Goal: Task Accomplishment & Management: Use online tool/utility

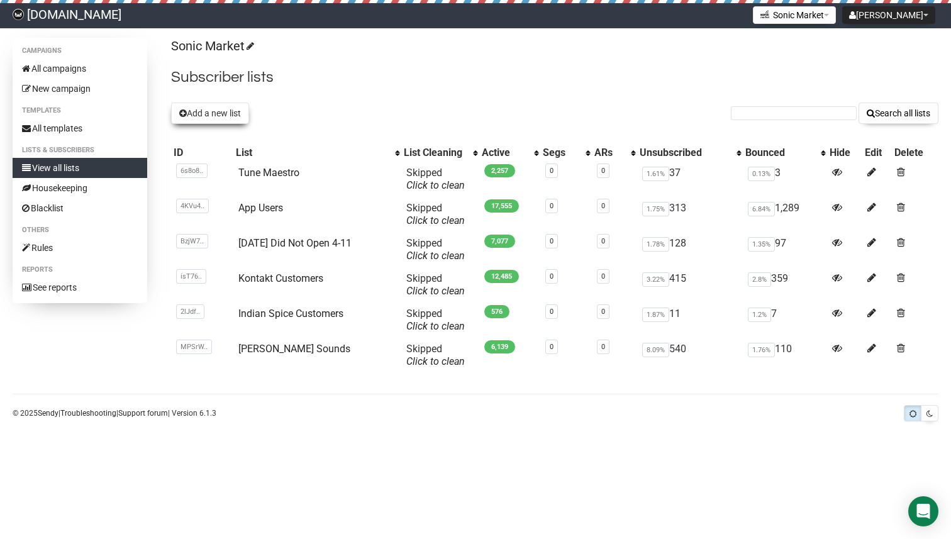
click at [208, 109] on button "Add a new list" at bounding box center [210, 112] width 78 height 21
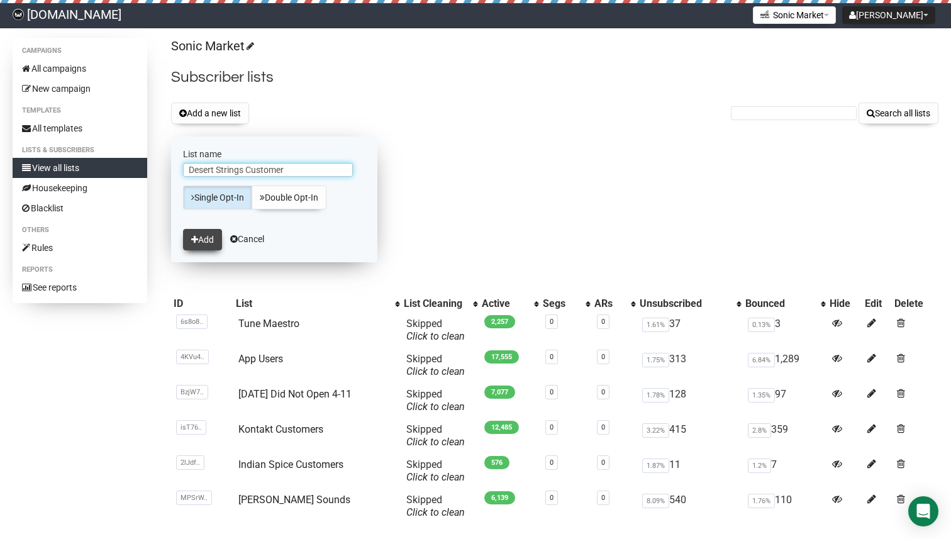
type input "Desert Strings Customer"
click at [209, 238] on button "Add" at bounding box center [202, 239] width 39 height 21
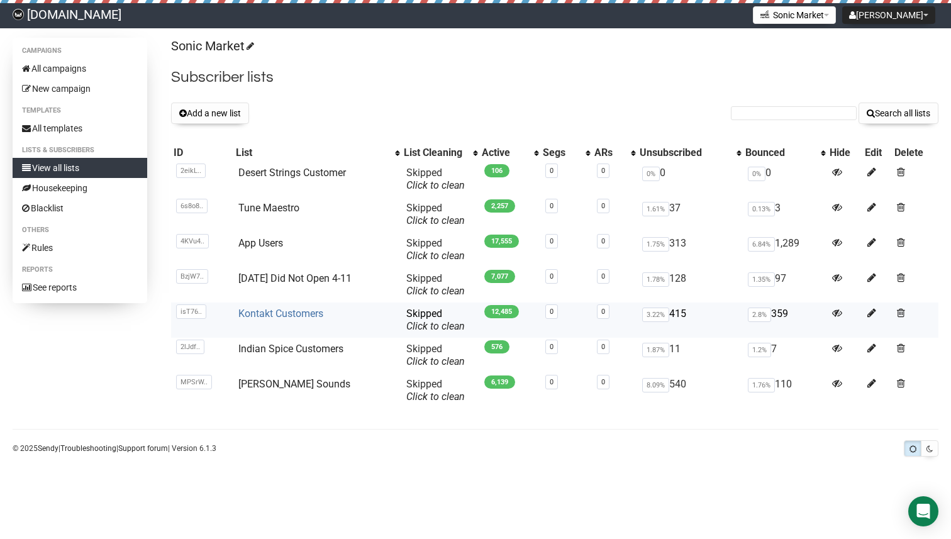
click at [253, 314] on link "Kontakt Customers" at bounding box center [280, 313] width 85 height 12
